Goal: Transaction & Acquisition: Book appointment/travel/reservation

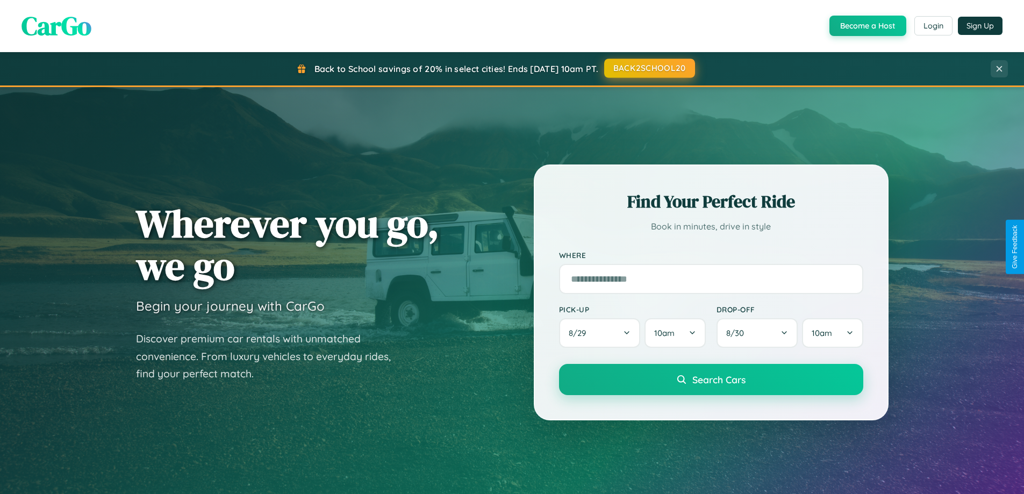
click at [649, 68] on button "BACK2SCHOOL20" at bounding box center [649, 68] width 91 height 19
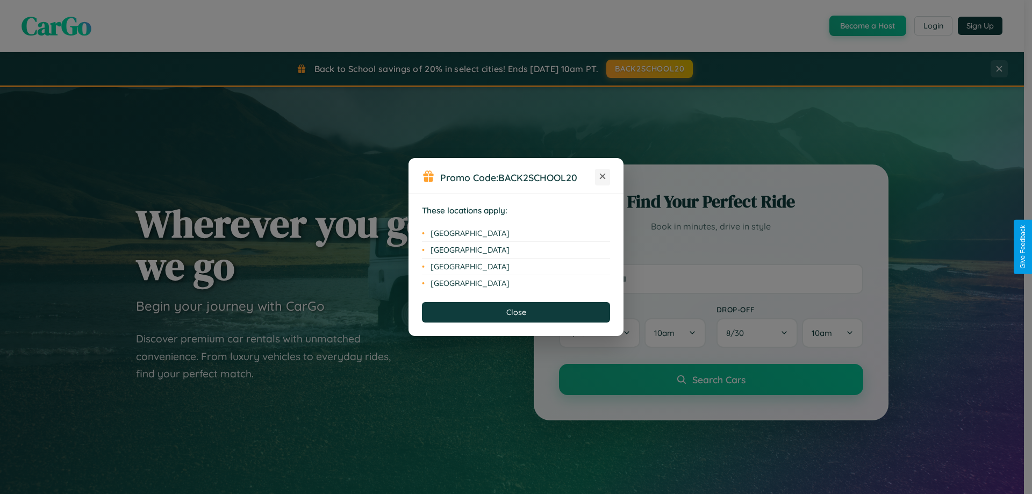
click at [603, 177] on icon at bounding box center [603, 177] width 6 height 6
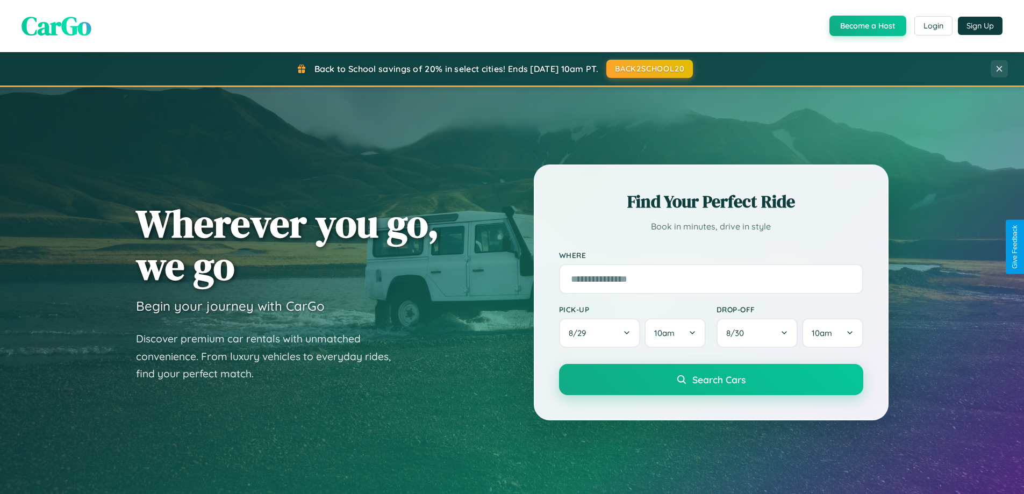
scroll to position [1727, 0]
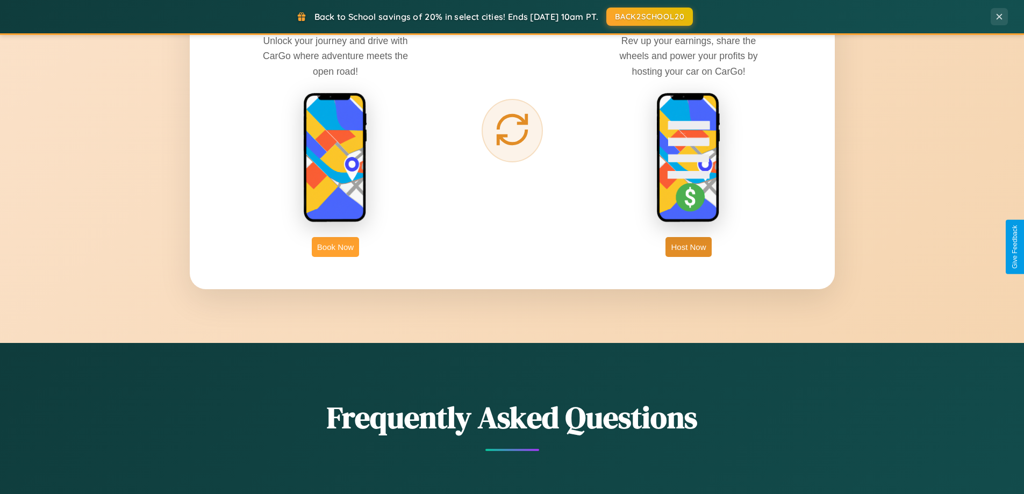
click at [335, 247] on button "Book Now" at bounding box center [335, 247] width 47 height 20
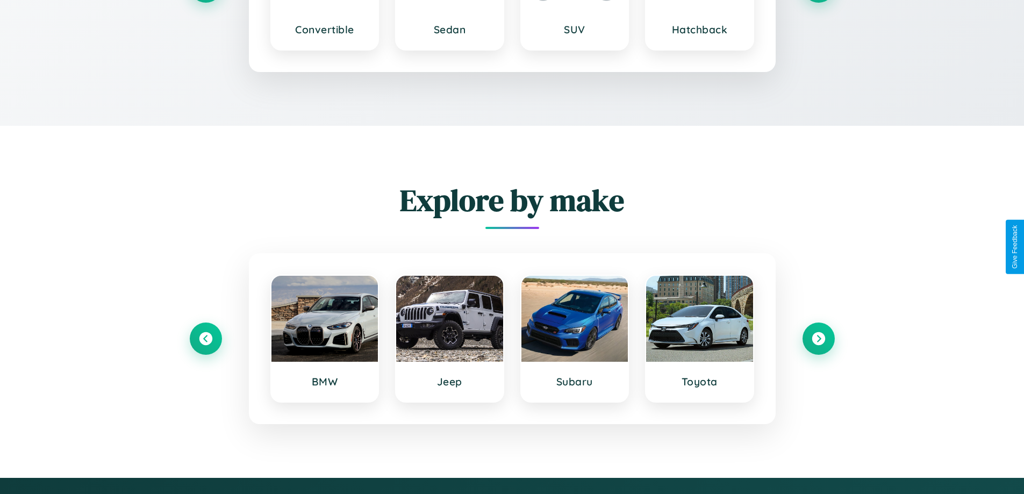
scroll to position [1890, 0]
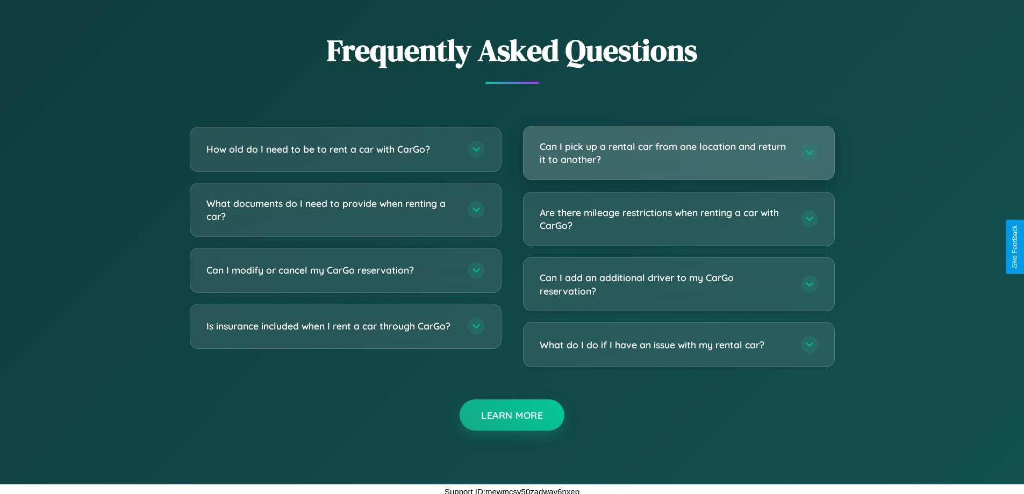
click at [678, 153] on h3 "Can I pick up a rental car from one location and return it to another?" at bounding box center [665, 153] width 251 height 26
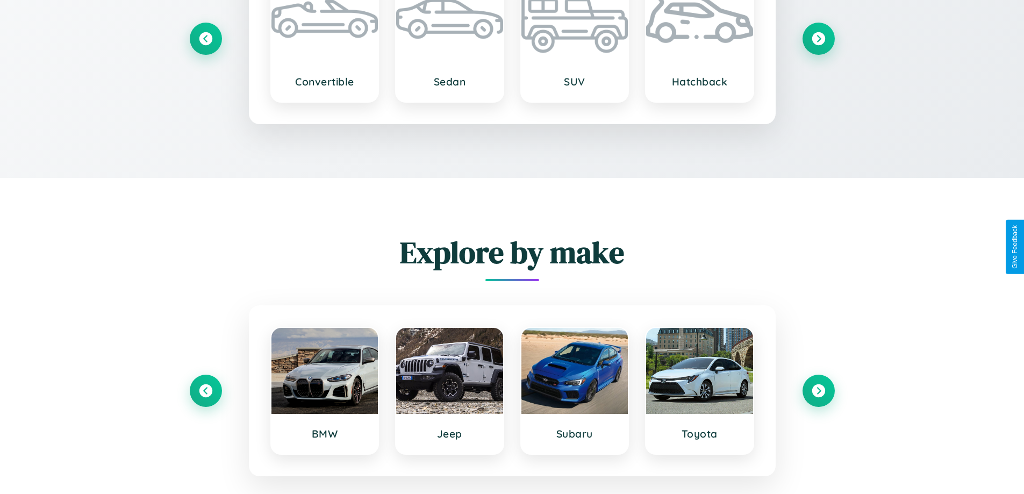
scroll to position [1442, 0]
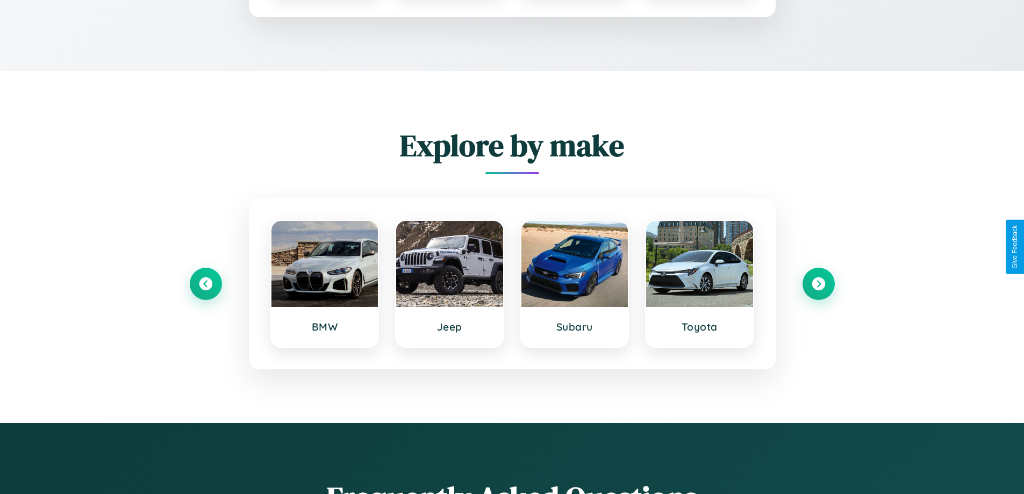
type input "*********"
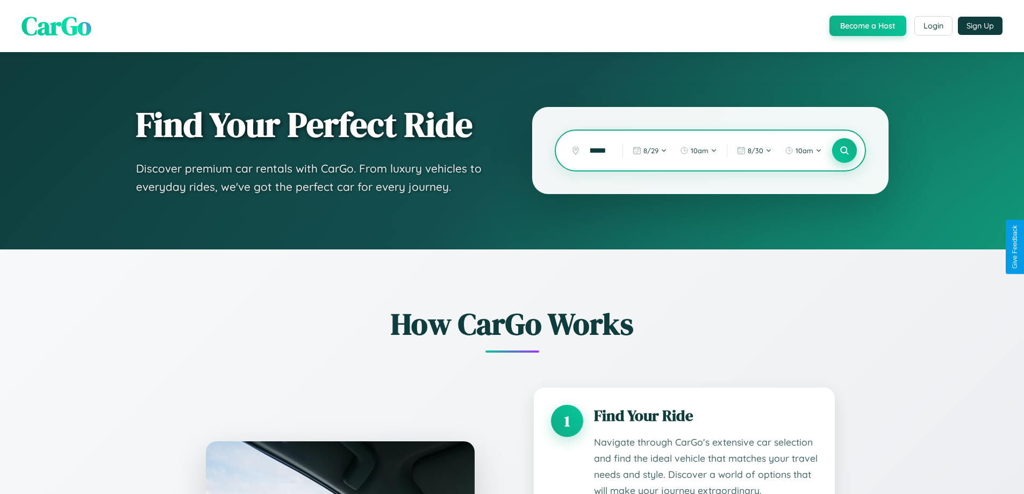
scroll to position [0, 0]
click at [844, 151] on icon at bounding box center [844, 151] width 10 height 10
